Goal: Task Accomplishment & Management: Complete application form

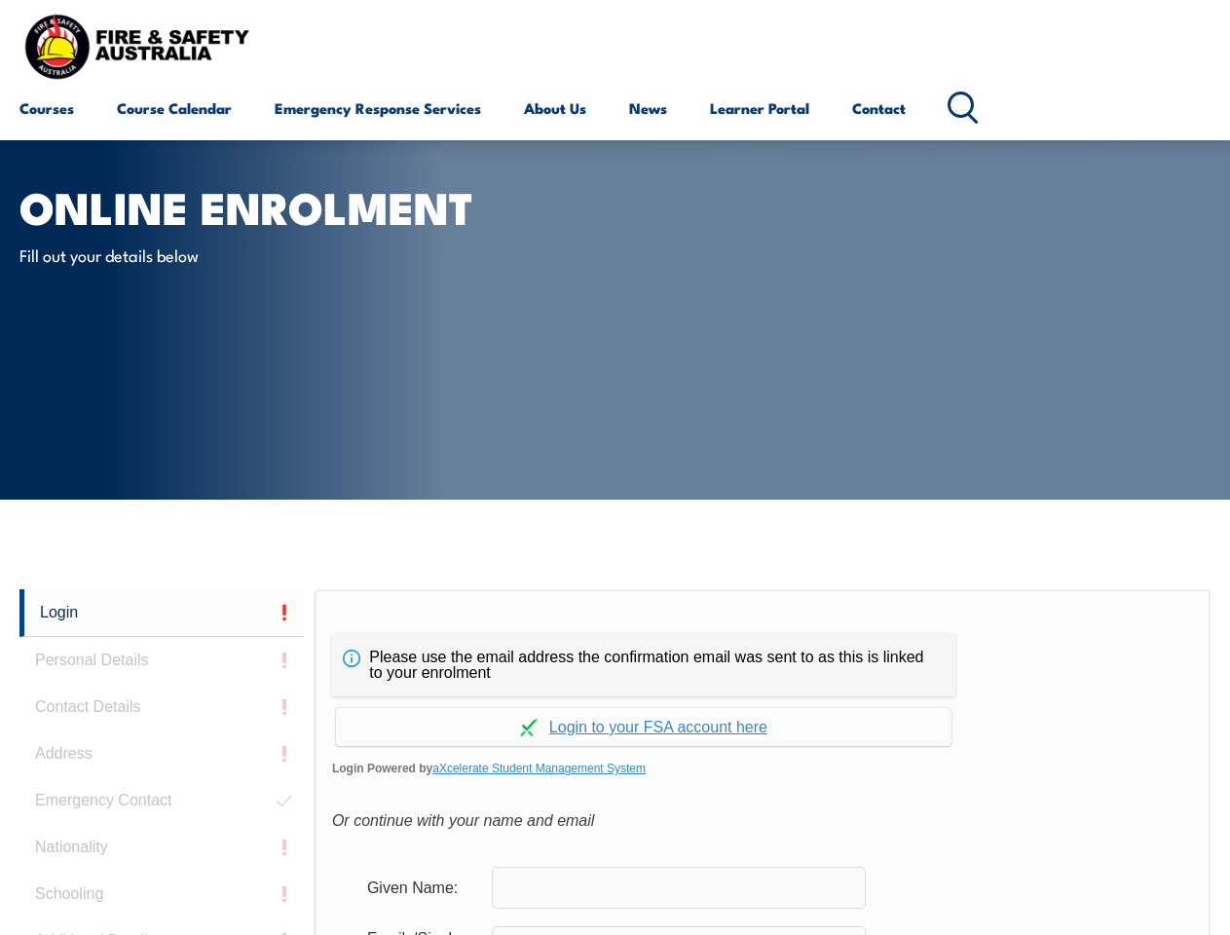
scroll to position [461, 0]
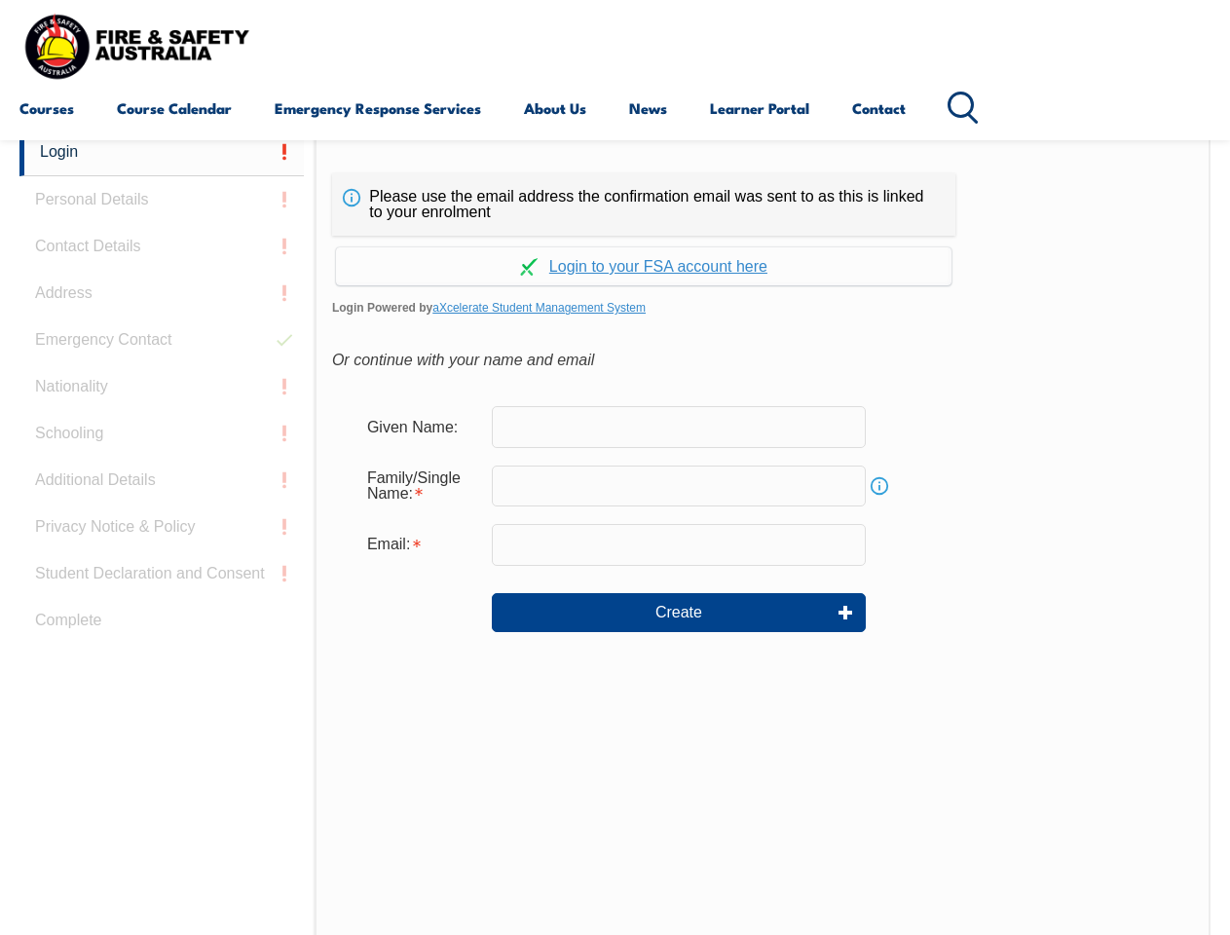
click at [615, 237] on div "Continue with Google Continue with Apple Continue with Facebook Continue with a…" at bounding box center [644, 261] width 624 height 50
click at [615, 532] on input "email" at bounding box center [679, 544] width 374 height 41
click at [162, 152] on link "Login" at bounding box center [161, 153] width 284 height 48
click at [162, 200] on div "Login Personal Details Contact Details Address Emergency Contact Nationality Sc…" at bounding box center [166, 615] width 295 height 973
click at [162, 246] on div "Login Personal Details Contact Details Address Emergency Contact Nationality Sc…" at bounding box center [166, 615] width 295 height 973
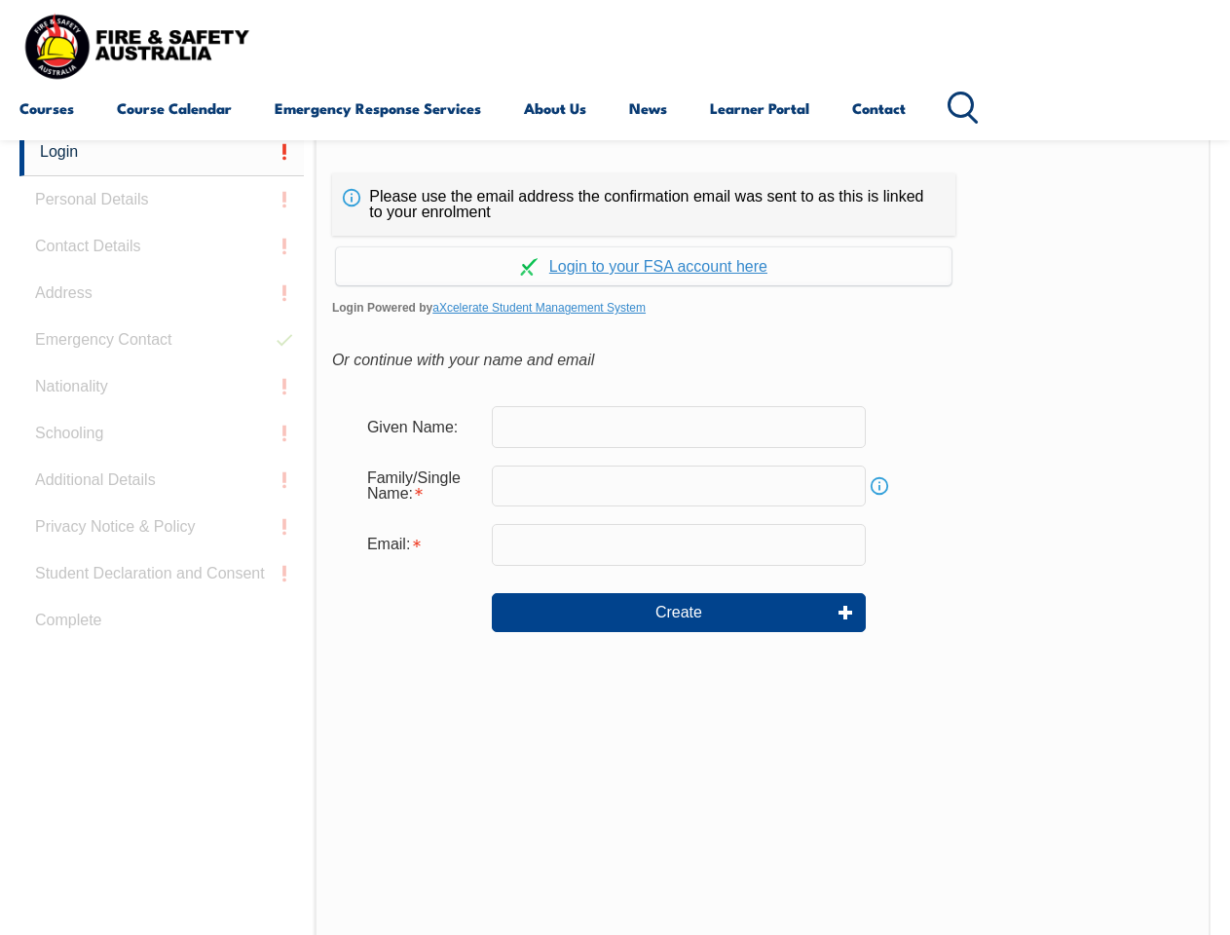
click at [162, 293] on div "Login Personal Details Contact Details Address Emergency Contact Nationality Sc…" at bounding box center [166, 615] width 295 height 973
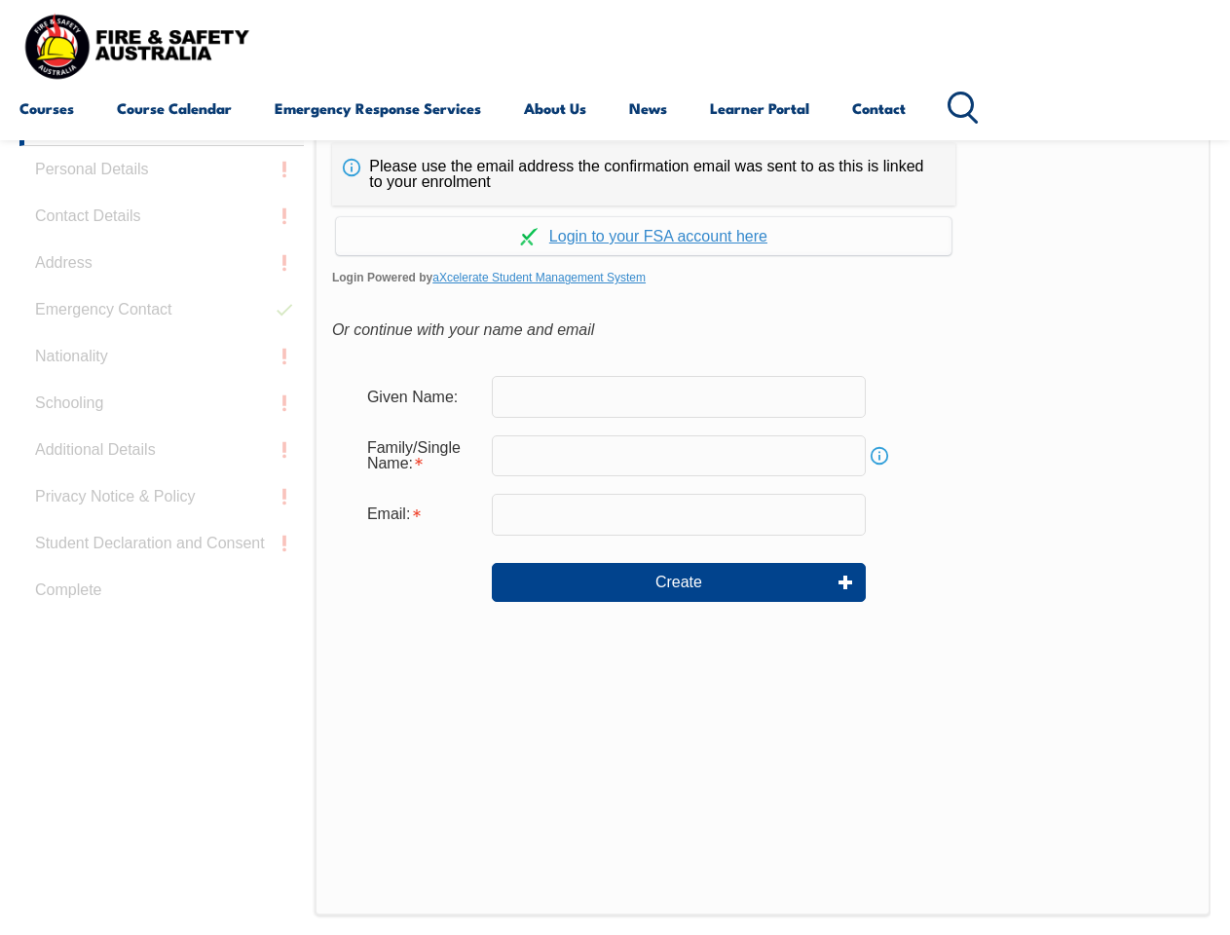
click at [162, 340] on div "Login Personal Details Contact Details Address Emergency Contact Nationality Sc…" at bounding box center [166, 584] width 295 height 973
click at [162, 387] on div "Login Personal Details Contact Details Address Emergency Contact Nationality Sc…" at bounding box center [166, 584] width 295 height 973
click at [162, 434] on div "Login Personal Details Contact Details Address Emergency Contact Nationality Sc…" at bounding box center [166, 584] width 295 height 973
click at [162, 480] on div "Login Personal Details Contact Details Address Emergency Contact Nationality Sc…" at bounding box center [166, 583] width 295 height 973
